Goal: Check status: Check status

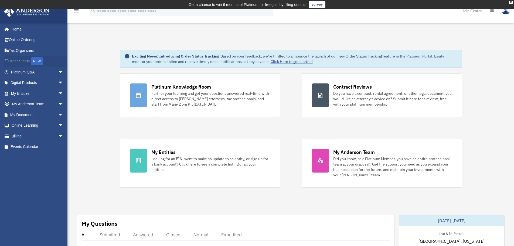
click at [10, 60] on link "Order Status NEW" at bounding box center [38, 61] width 68 height 11
click at [26, 94] on link "My Entities arrow_drop_down" at bounding box center [38, 93] width 68 height 11
click at [58, 93] on span "arrow_drop_down" at bounding box center [63, 93] width 11 height 11
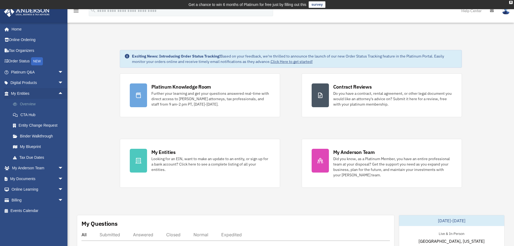
click at [35, 103] on link "Overview" at bounding box center [40, 104] width 64 height 11
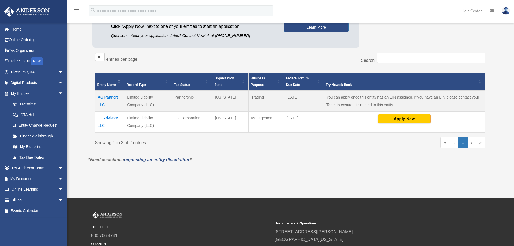
scroll to position [81, 0]
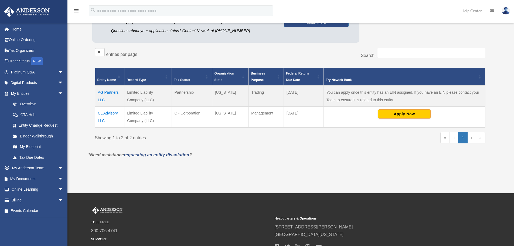
click at [108, 112] on td "CL Advisory LLC" at bounding box center [109, 117] width 29 height 21
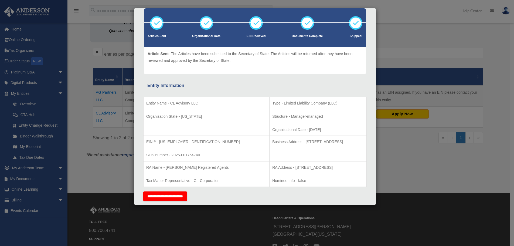
scroll to position [2, 0]
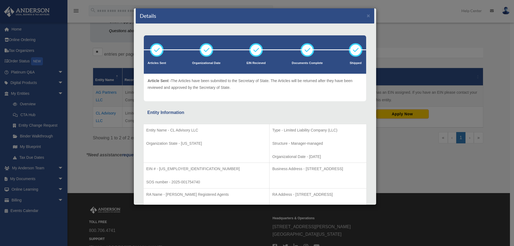
click at [407, 50] on div "Details × Articles Sent Organizational Date" at bounding box center [257, 123] width 514 height 246
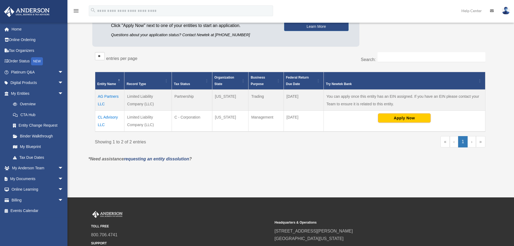
scroll to position [0, 0]
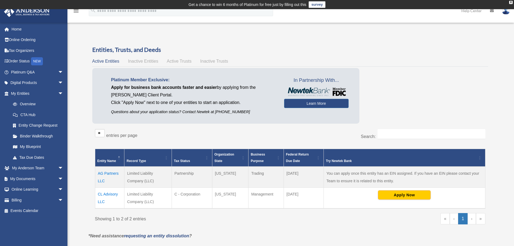
click at [410, 90] on div "Platinum Member Exclusive: Apply for business bank accounts faster and easier b…" at bounding box center [290, 97] width 396 height 58
click at [35, 147] on link "My Blueprint" at bounding box center [40, 146] width 64 height 11
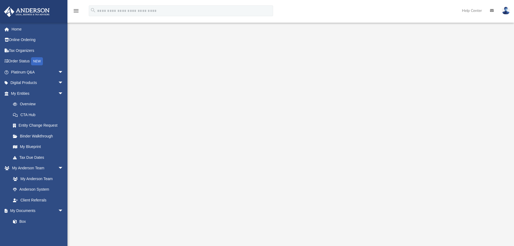
scroll to position [27, 0]
